Goal: Transaction & Acquisition: Purchase product/service

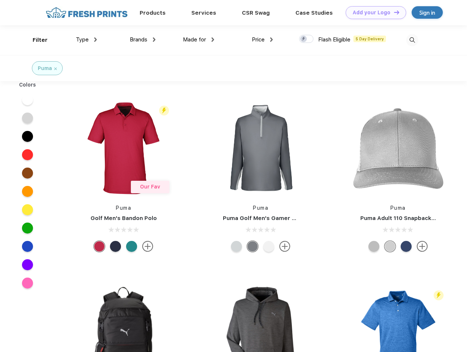
click at [373, 12] on link "Add your Logo Design Tool" at bounding box center [376, 12] width 61 height 13
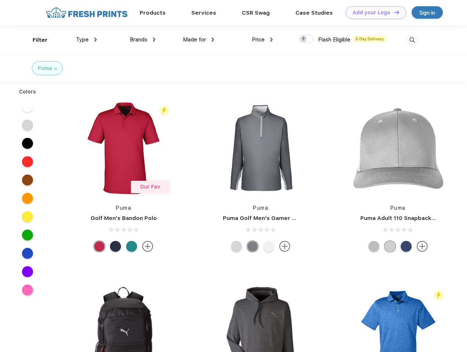
click at [0, 0] on div "Design Tool" at bounding box center [0, 0] width 0 height 0
click at [393, 12] on link "Add your Logo Design Tool" at bounding box center [376, 12] width 61 height 13
click at [35, 40] on div "Filter" at bounding box center [40, 40] width 15 height 8
click at [87, 40] on span "Type" at bounding box center [82, 39] width 13 height 7
click at [143, 40] on span "Brands" at bounding box center [139, 39] width 18 height 7
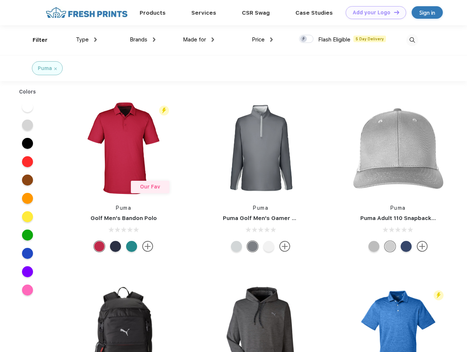
click at [199, 40] on span "Made for" at bounding box center [194, 39] width 23 height 7
click at [263, 40] on span "Price" at bounding box center [258, 39] width 13 height 7
click at [307, 39] on div at bounding box center [306, 39] width 14 height 8
click at [304, 39] on input "checkbox" at bounding box center [301, 36] width 5 height 5
click at [412, 40] on img at bounding box center [412, 40] width 12 height 12
